Goal: Task Accomplishment & Management: Manage account settings

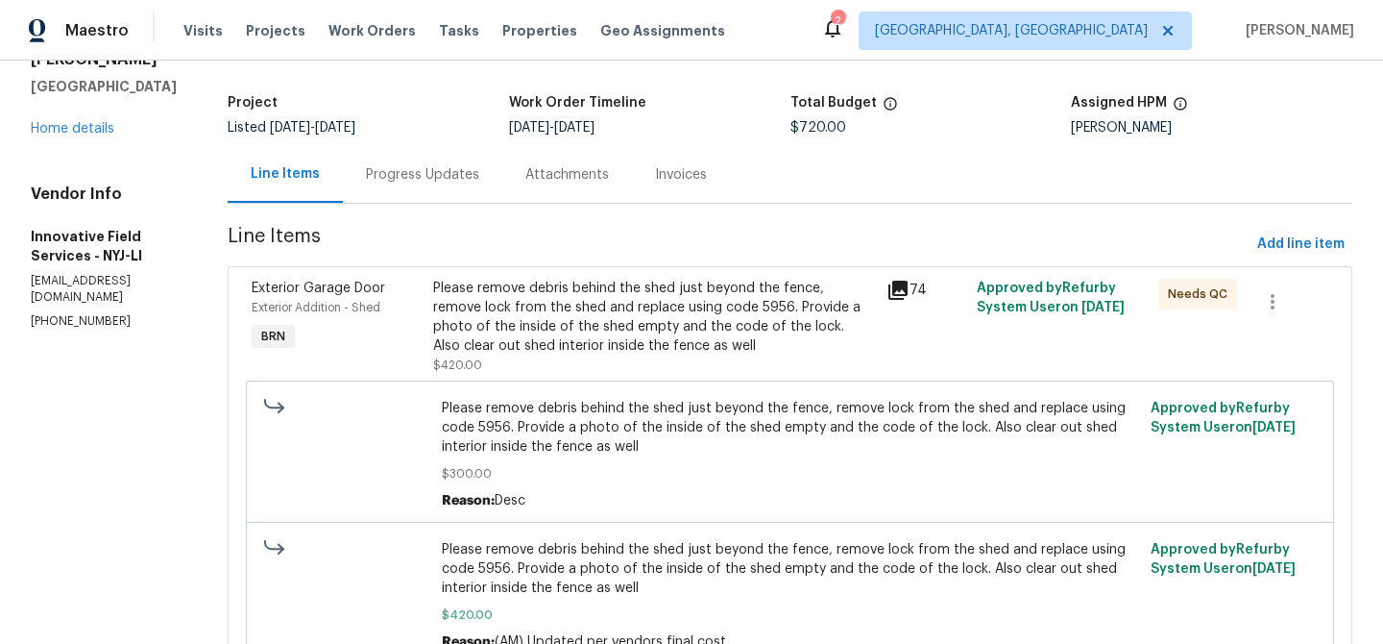
scroll to position [110, 0]
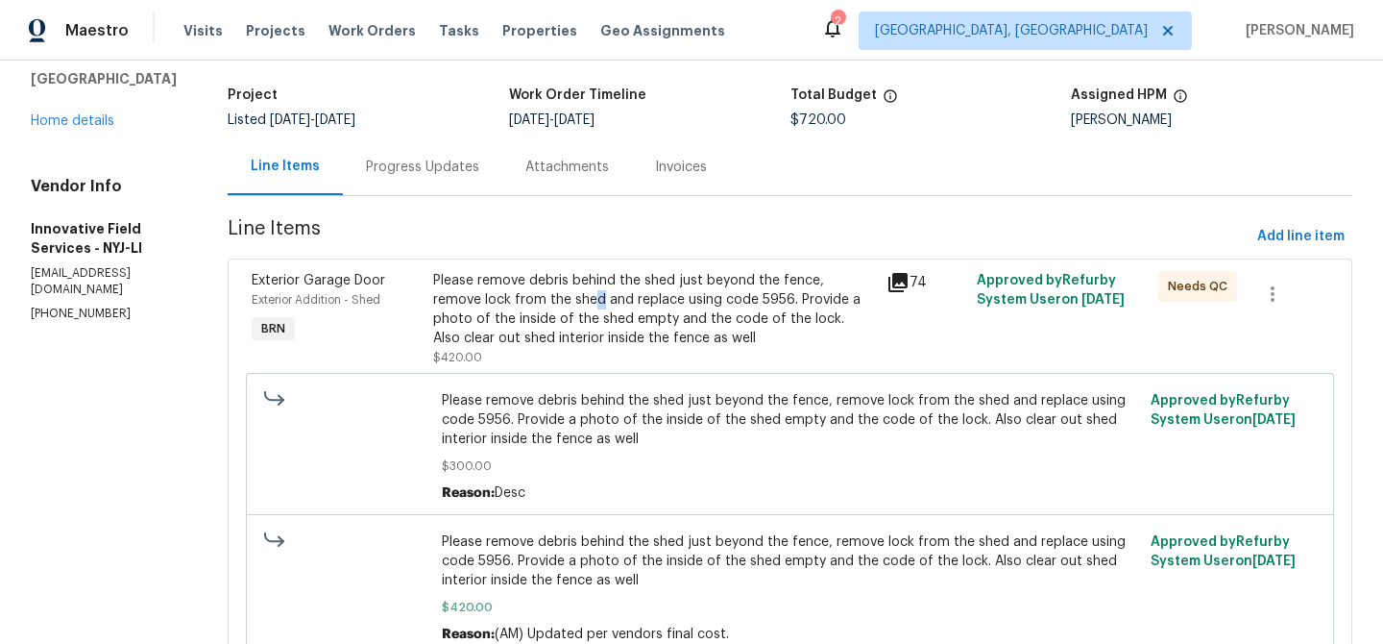
click at [547, 304] on div "Please remove debris behind the shed just beyond the fence, remove lock from th…" at bounding box center [654, 309] width 442 height 77
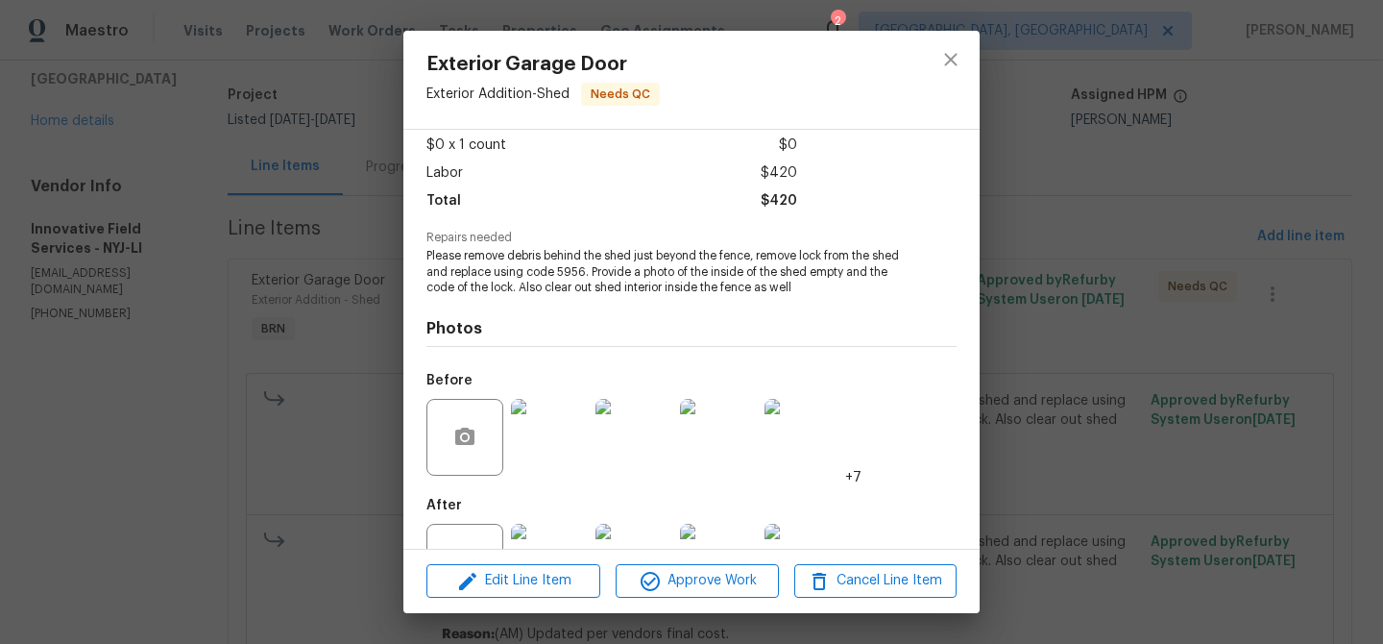
scroll to position [177, 0]
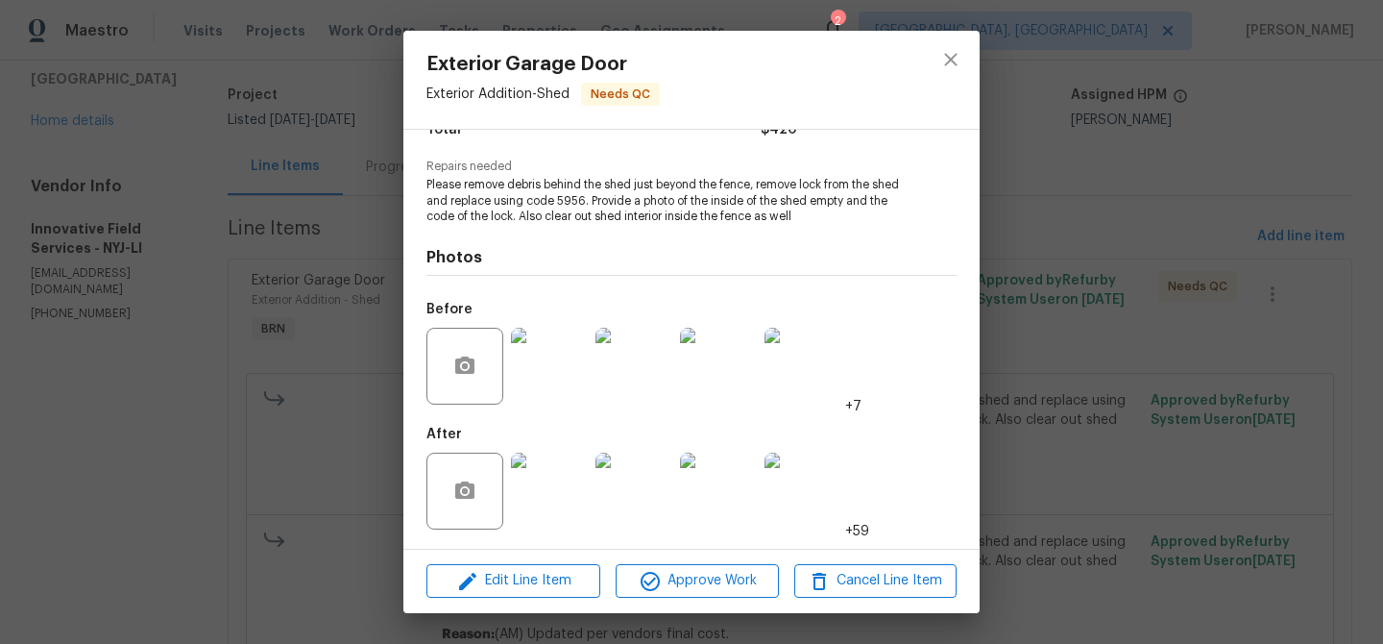
click at [564, 486] on img at bounding box center [549, 490] width 77 height 77
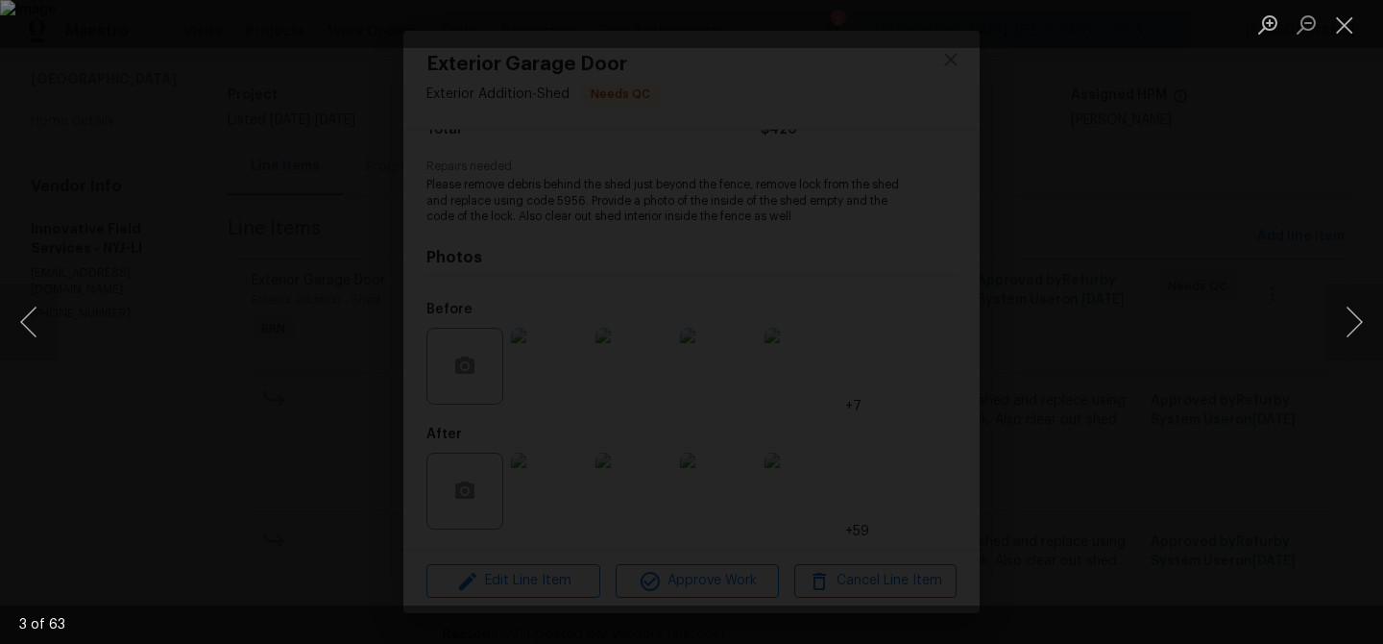
click at [202, 299] on div "Lightbox" at bounding box center [691, 322] width 1383 height 644
click at [171, 79] on div "Lightbox" at bounding box center [691, 322] width 1383 height 644
click at [288, 232] on div "Lightbox" at bounding box center [691, 322] width 1383 height 644
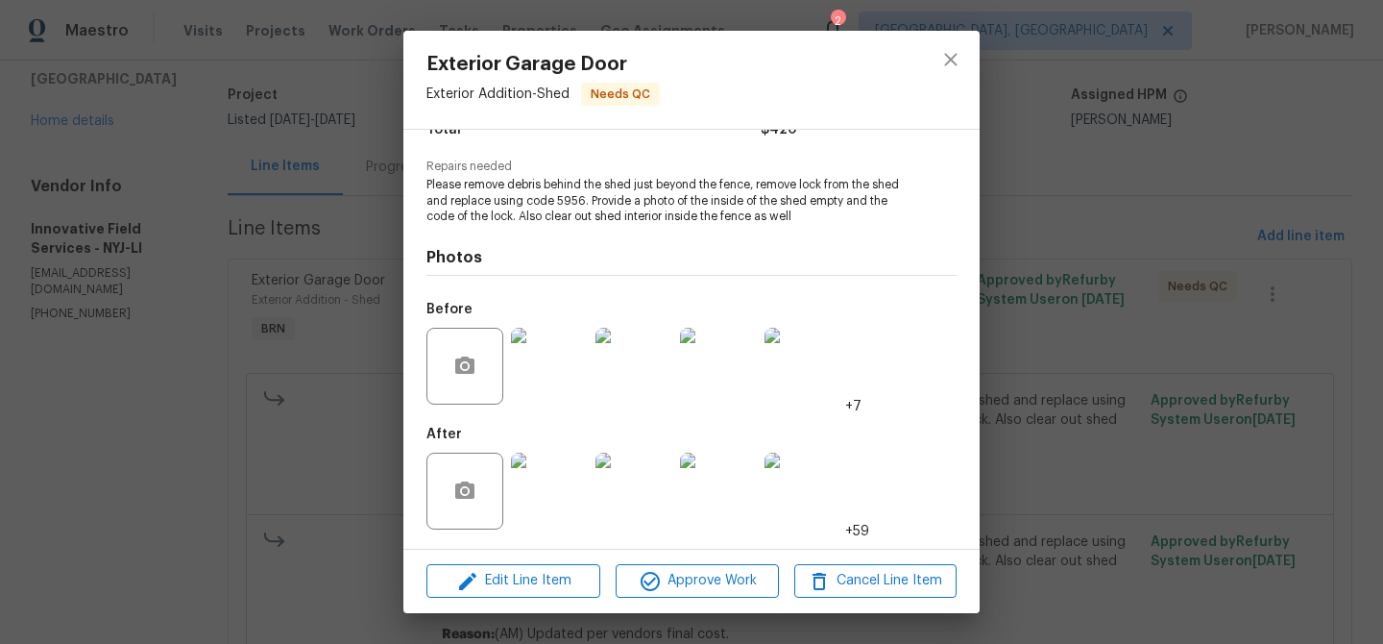
click at [207, 280] on div "Exterior Garage Door Exterior Addition - Shed Needs QC Vendor Innovative Field …" at bounding box center [691, 322] width 1383 height 644
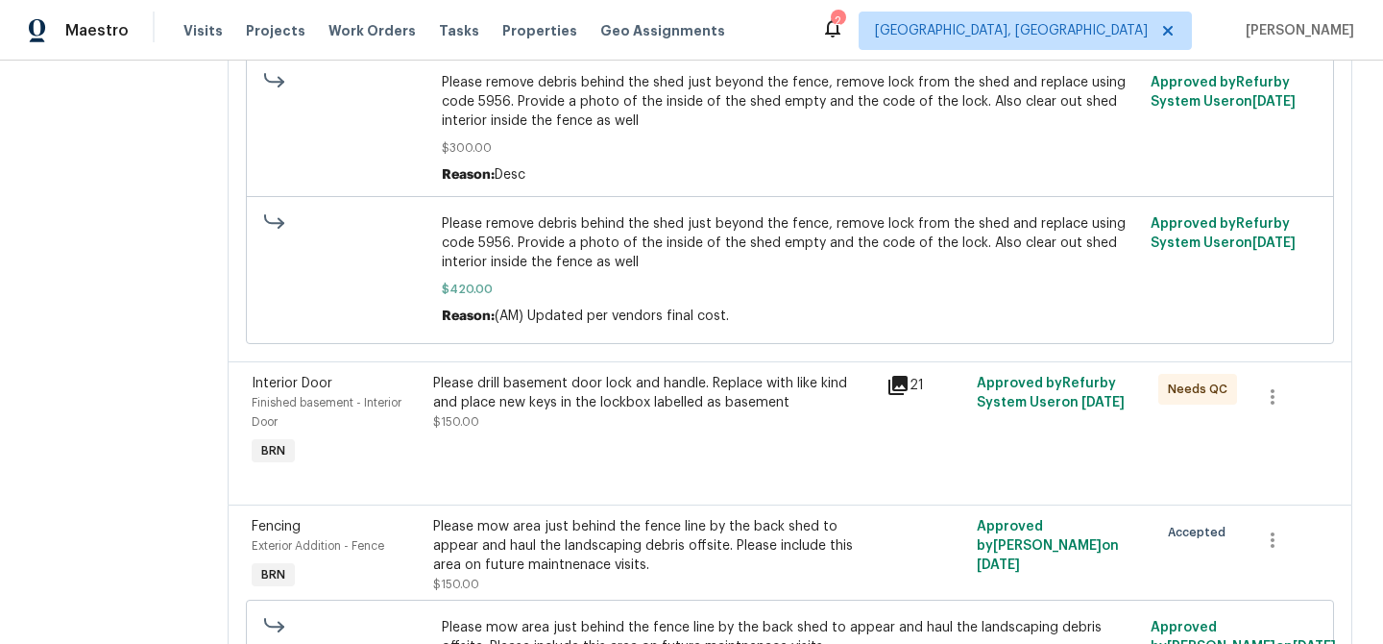
scroll to position [430, 0]
click at [497, 416] on div "Please drill basement door lock and handle. Replace with like kind and place ne…" at bounding box center [654, 401] width 442 height 58
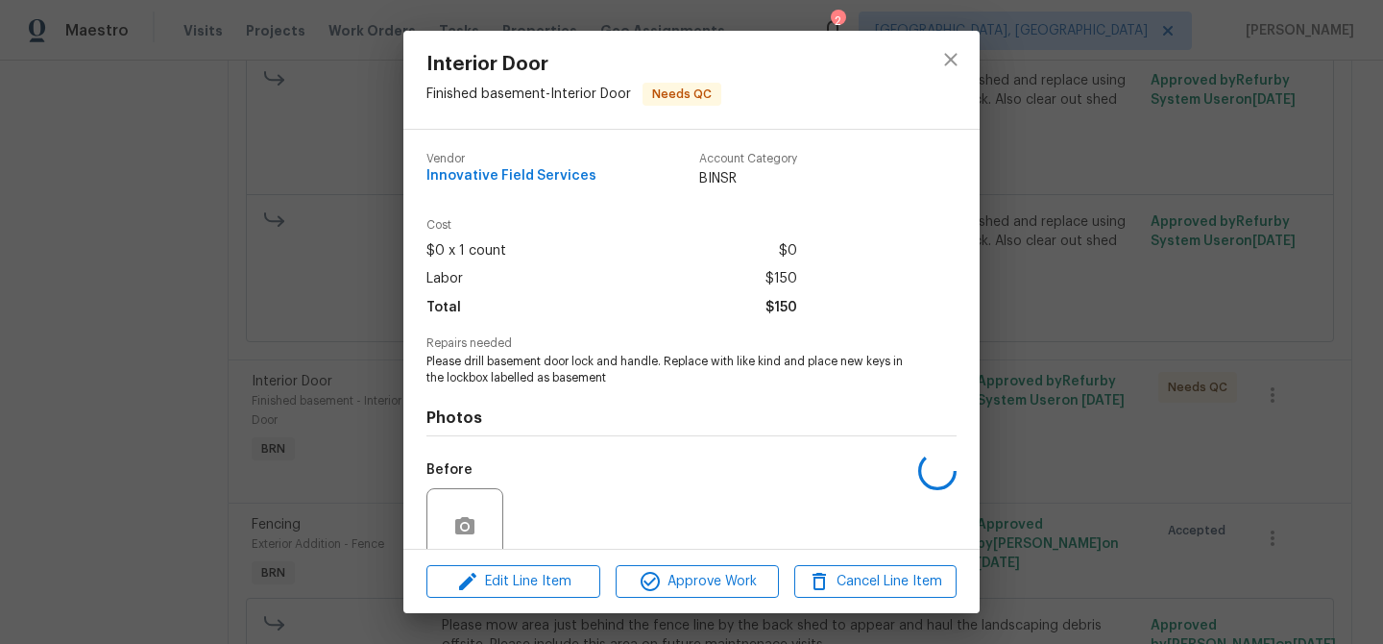
click at [212, 363] on div "Interior Door Finished basement - Interior Door Needs QC Vendor Innovative Fiel…" at bounding box center [691, 322] width 1383 height 644
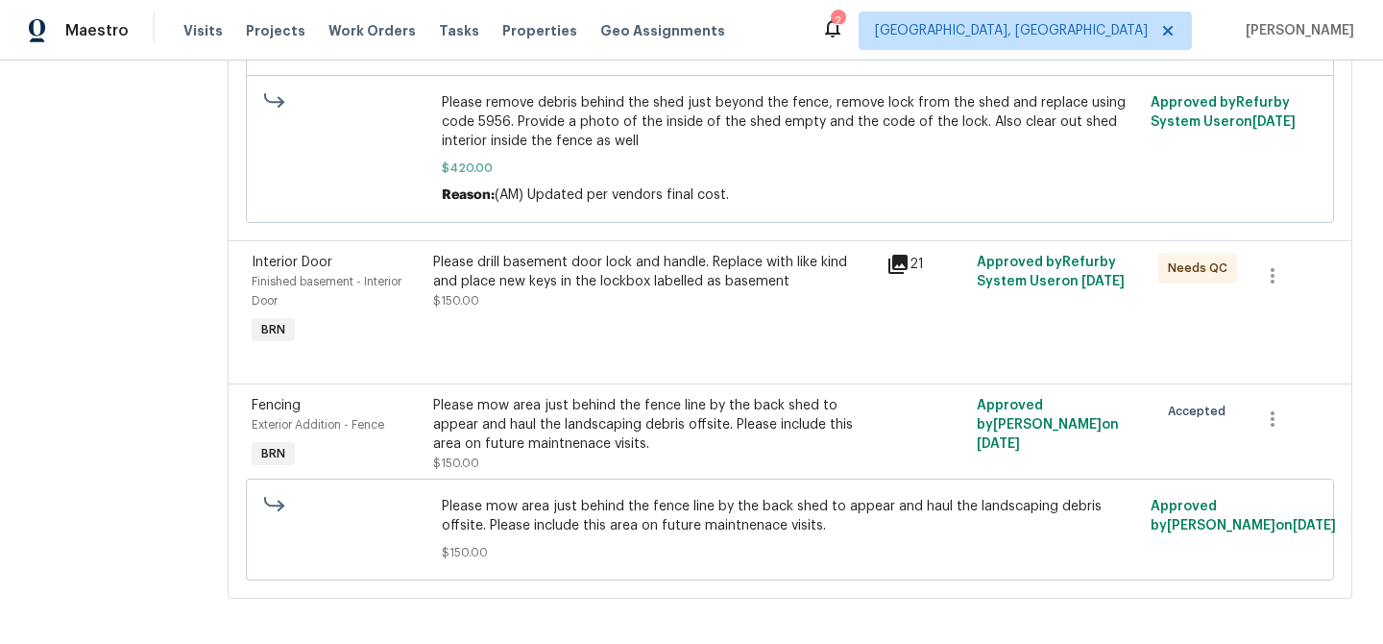
scroll to position [561, 0]
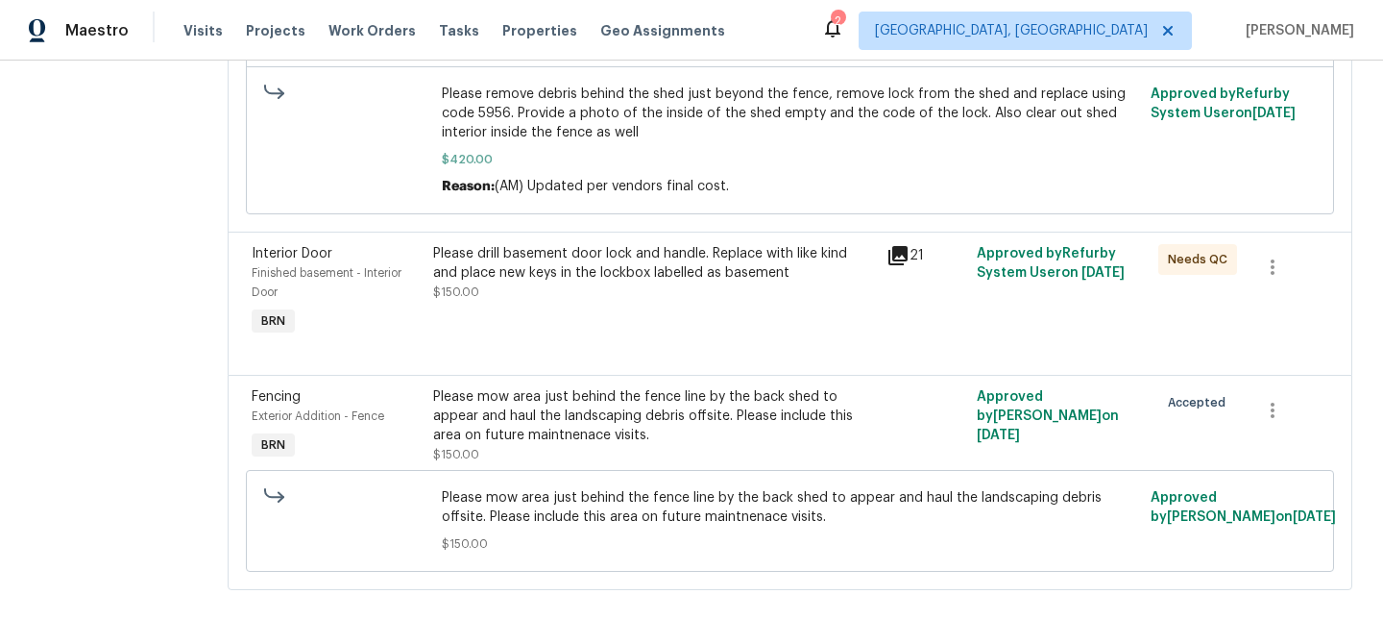
click at [547, 414] on div "Please mow area just behind the fence line by the back shed to appear and haul …" at bounding box center [654, 416] width 442 height 58
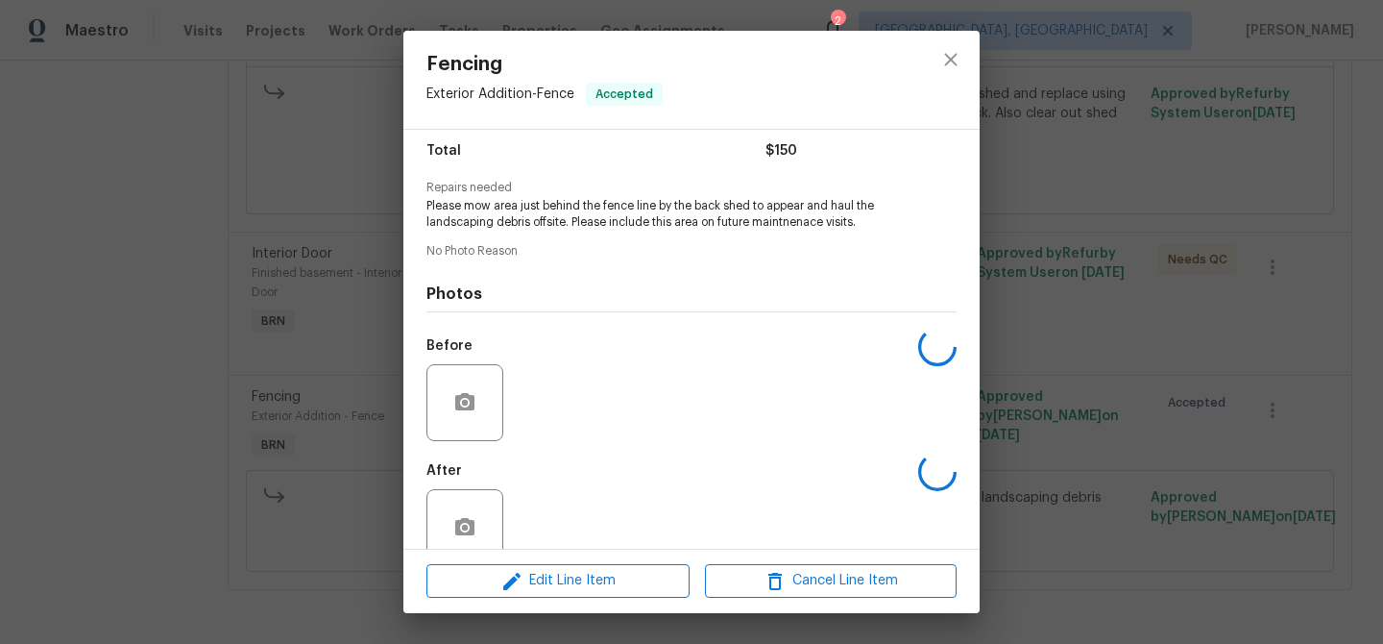
scroll to position [192, 0]
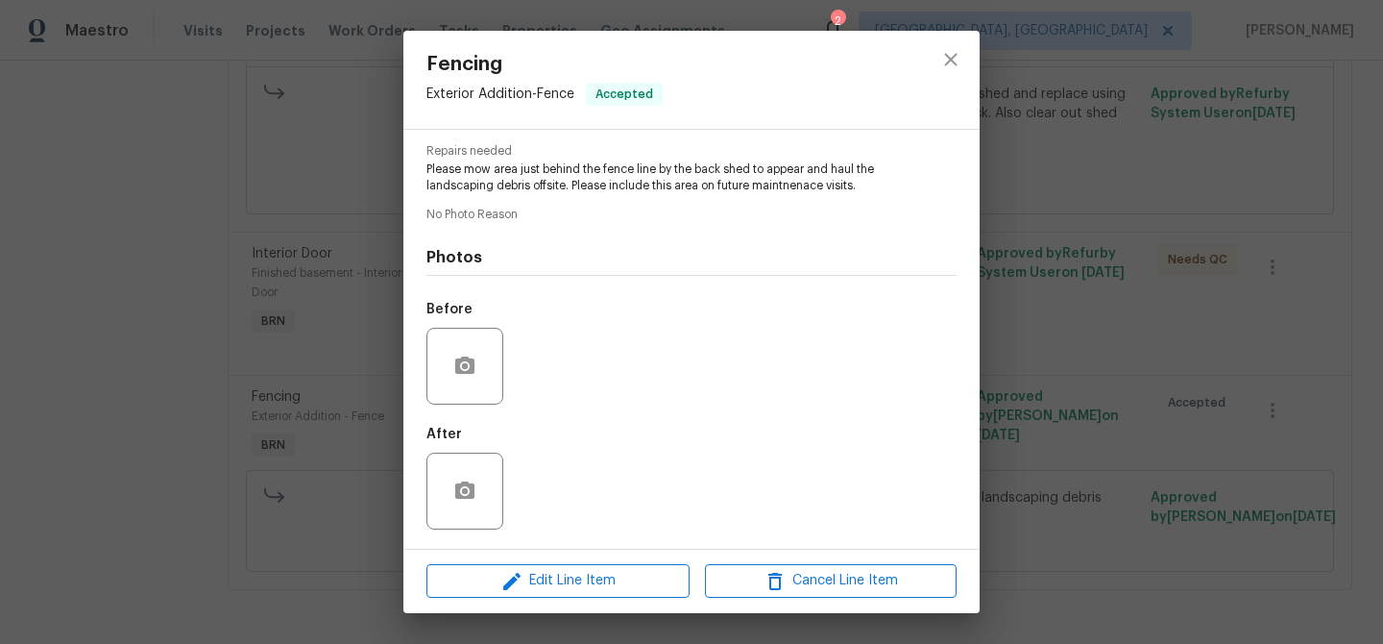
click at [203, 343] on div "Fencing Exterior Addition - Fence Accepted Vendor Innovative Field Services Acc…" at bounding box center [691, 322] width 1383 height 644
